Goal: Find specific page/section: Find specific page/section

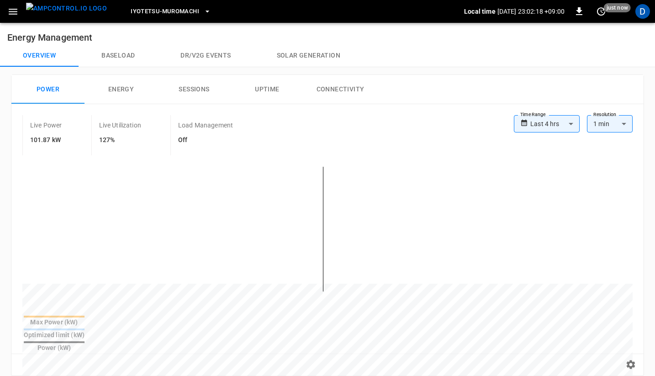
scroll to position [0, 271]
click at [110, 56] on button "Baseload" at bounding box center [118, 56] width 79 height 22
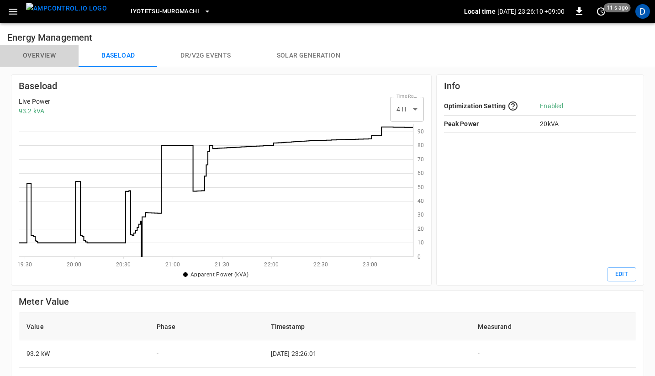
click at [51, 55] on button "Overview" at bounding box center [39, 56] width 79 height 22
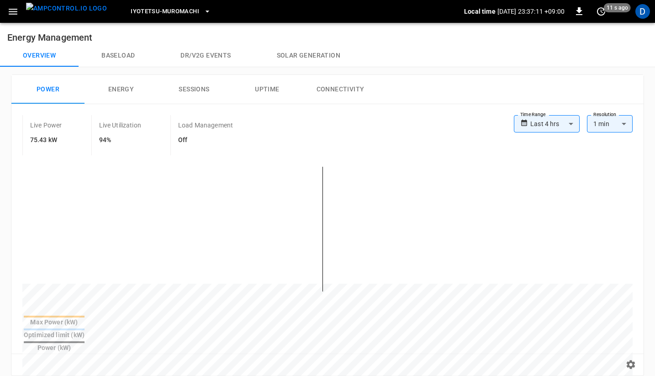
click at [402, 76] on div "Power Energy Sessions Uptime Connectivity" at bounding box center [327, 89] width 633 height 29
click at [133, 55] on button "Baseload" at bounding box center [118, 56] width 79 height 22
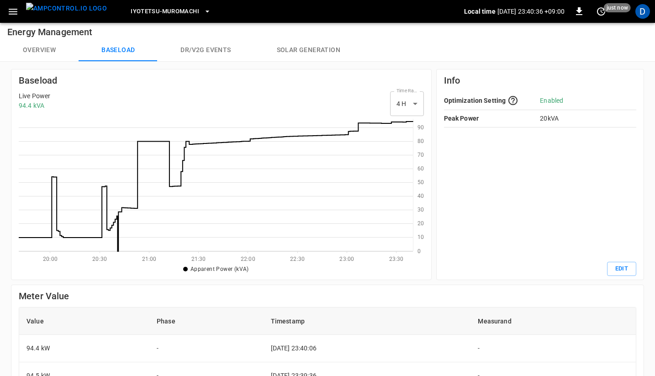
scroll to position [17, 0]
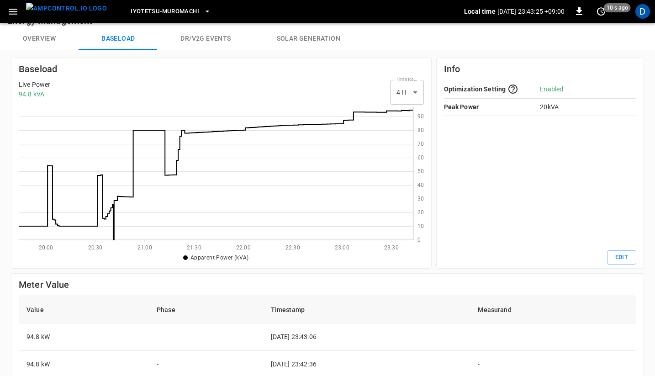
click at [48, 36] on button "Overview" at bounding box center [39, 39] width 79 height 22
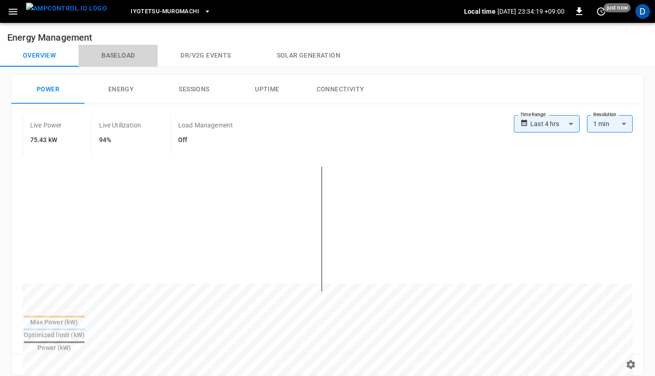
click at [114, 54] on button "Baseload" at bounding box center [118, 56] width 79 height 22
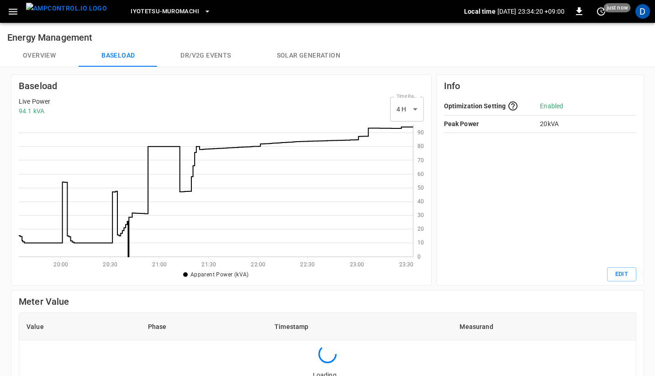
scroll to position [126, 388]
